Goal: Navigation & Orientation: Find specific page/section

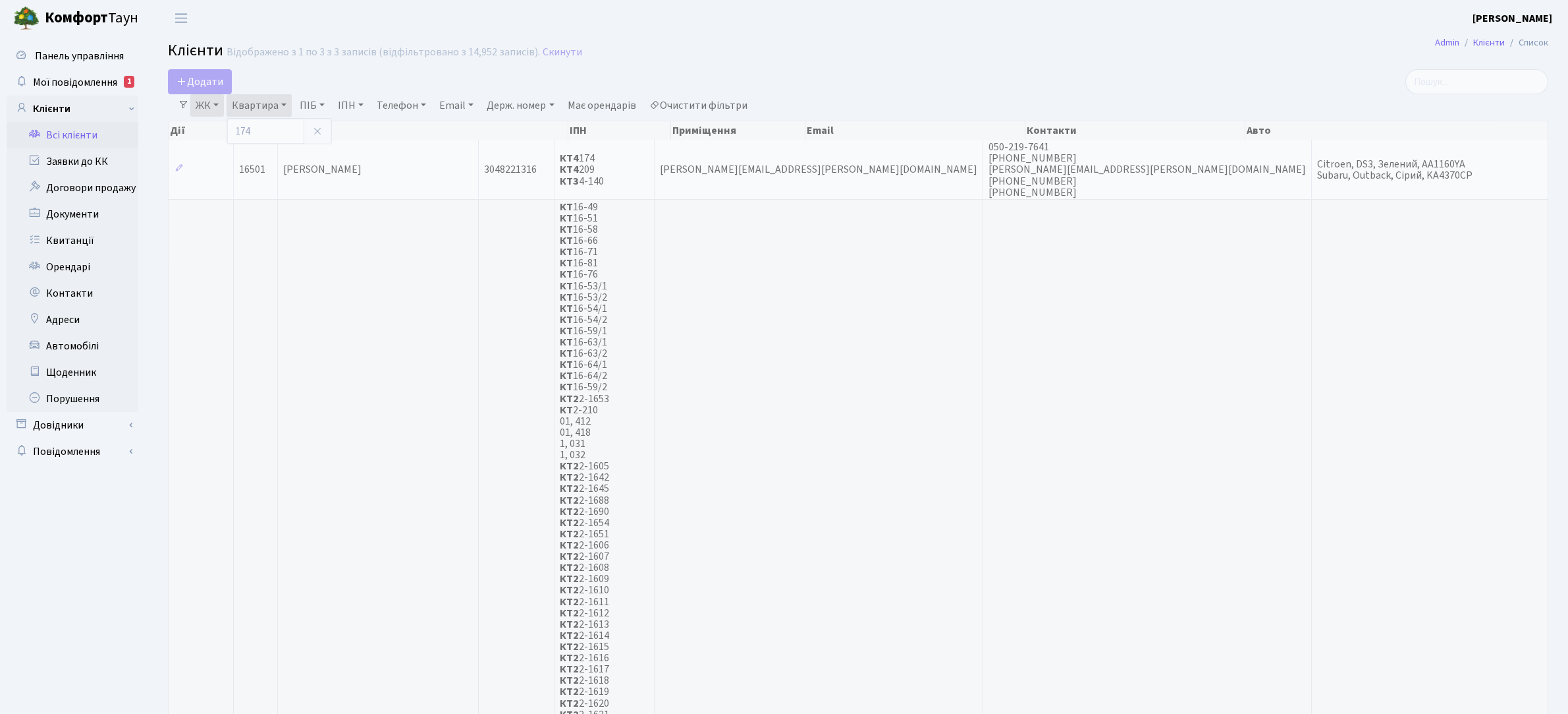
select select "25"
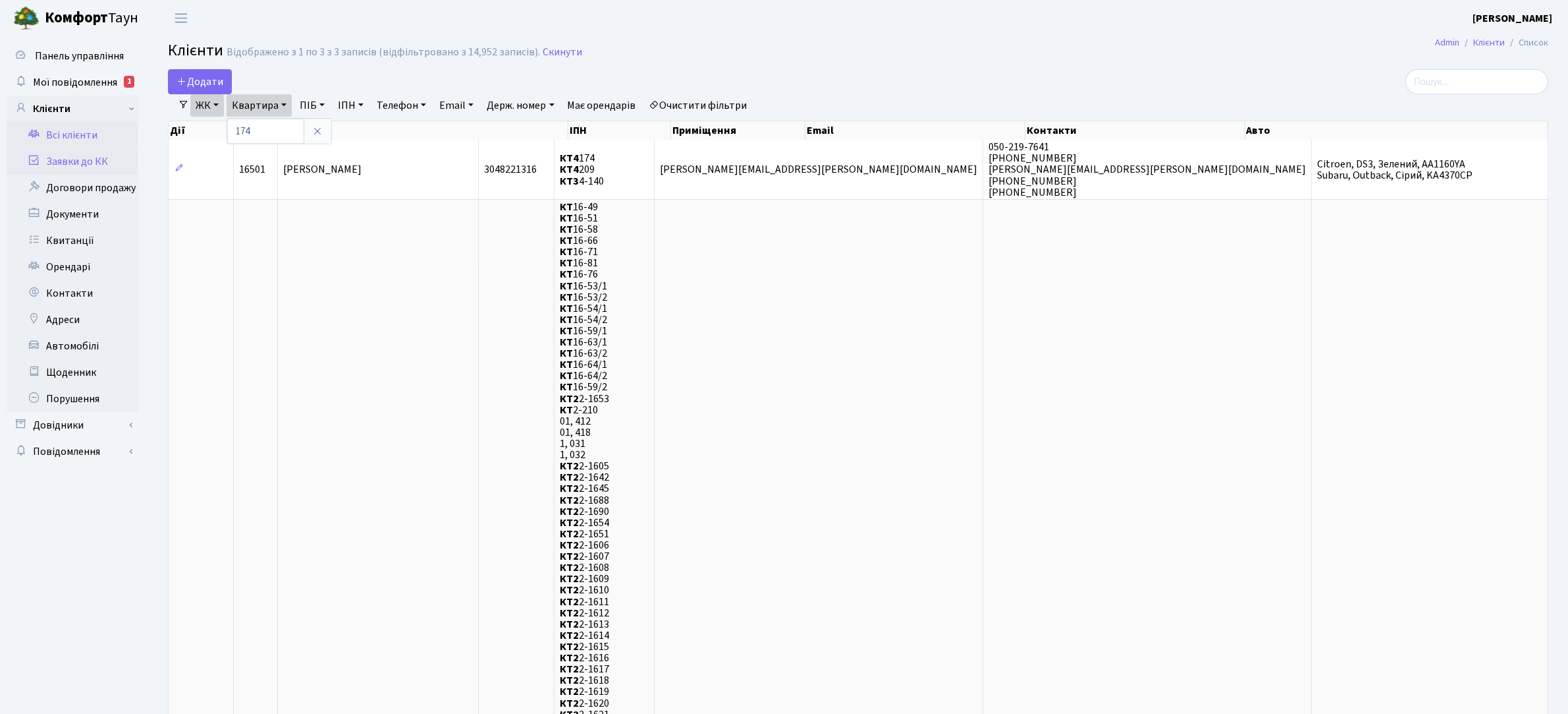
click at [89, 162] on link "Заявки до КК" at bounding box center [72, 161] width 132 height 26
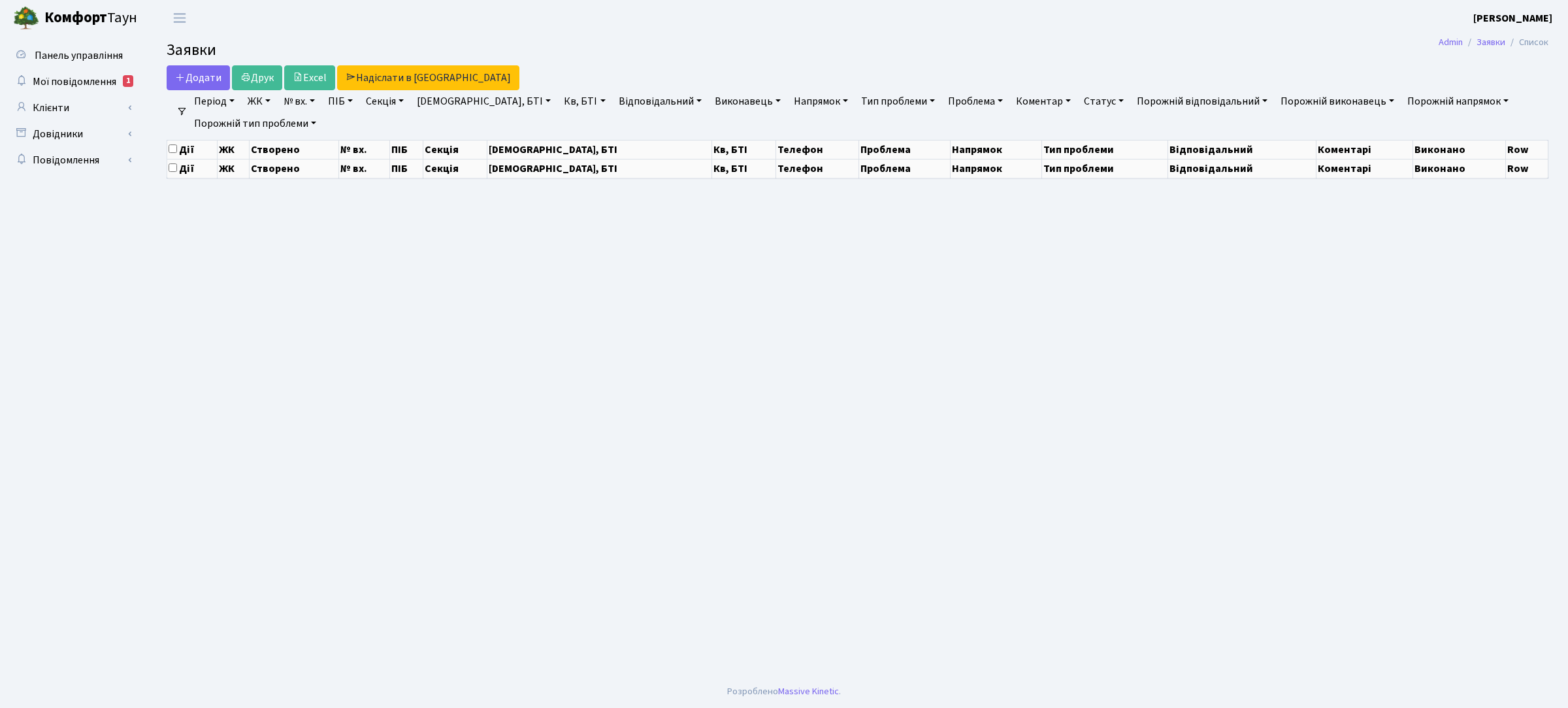
select select "25"
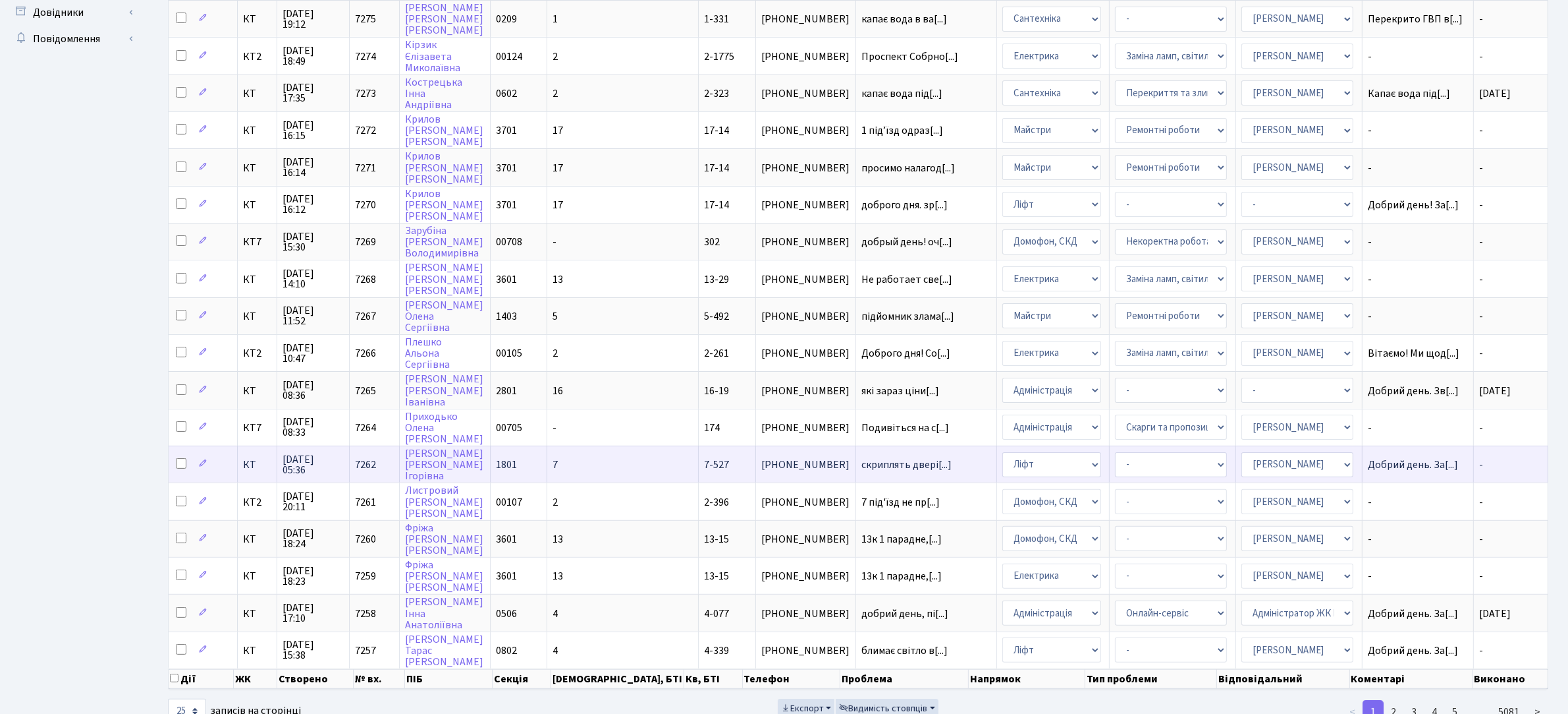
scroll to position [437, 0]
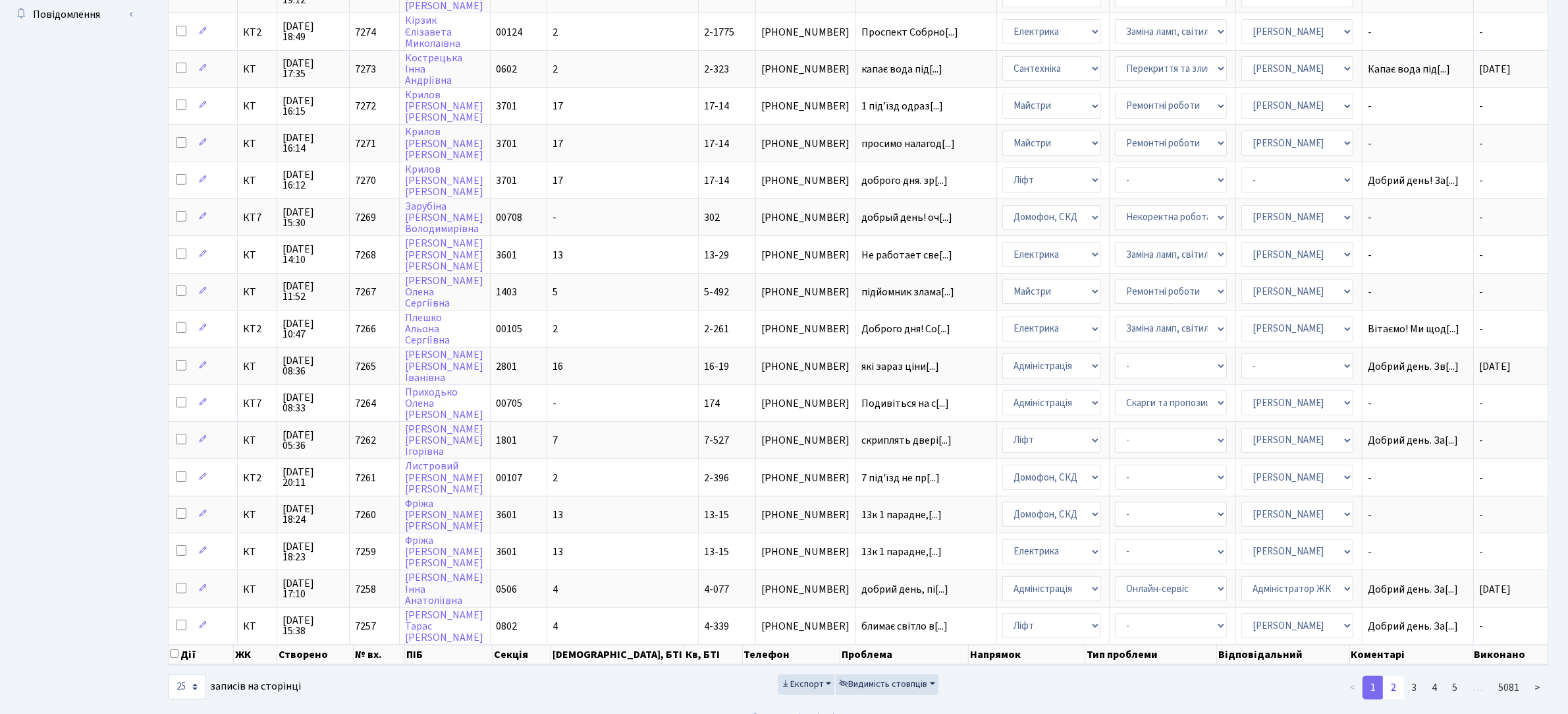
click at [1396, 676] on link "2" at bounding box center [1394, 688] width 21 height 24
